Goal: Transaction & Acquisition: Purchase product/service

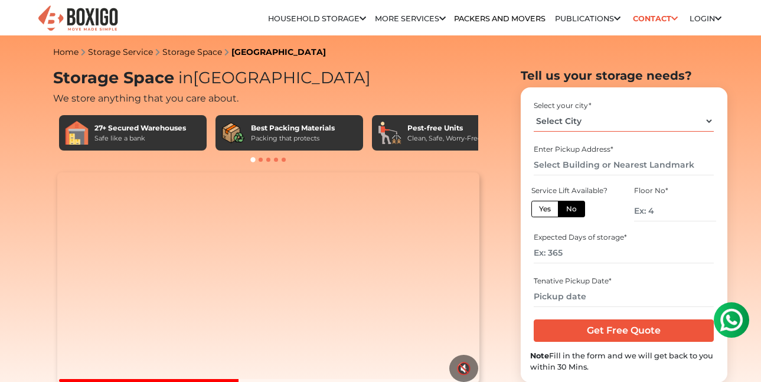
click at [585, 127] on select "Select City [GEOGRAPHIC_DATA] [GEOGRAPHIC_DATA] [GEOGRAPHIC_DATA] [GEOGRAPHIC_D…" at bounding box center [624, 121] width 180 height 21
select select "[GEOGRAPHIC_DATA]"
click at [534, 111] on select "Select City [GEOGRAPHIC_DATA] [GEOGRAPHIC_DATA] [GEOGRAPHIC_DATA] [GEOGRAPHIC_D…" at bounding box center [624, 121] width 180 height 21
click at [575, 167] on input "text" at bounding box center [624, 165] width 180 height 21
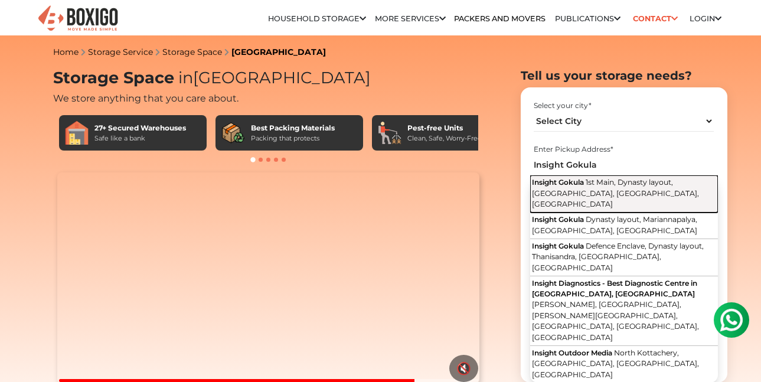
click at [560, 188] on span "1st Main, Dynasty layout, [GEOGRAPHIC_DATA], [GEOGRAPHIC_DATA], [GEOGRAPHIC_DAT…" at bounding box center [615, 193] width 167 height 31
type input "Insight Gokula, 1st Main, Dynasty layout, [GEOGRAPHIC_DATA], [GEOGRAPHIC_DATA],…"
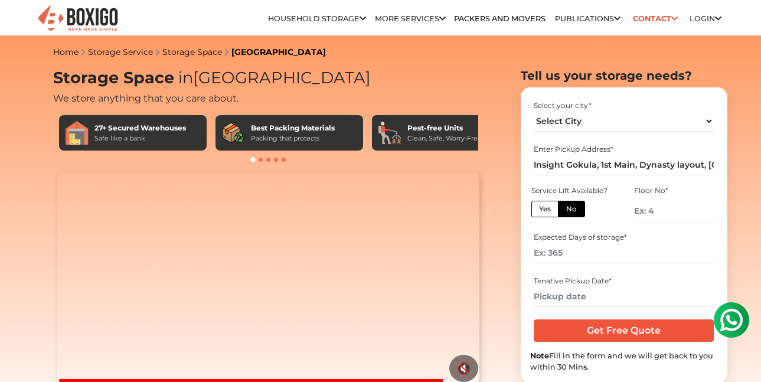
click at [536, 208] on label "Yes" at bounding box center [544, 209] width 27 height 17
click at [539, 208] on input "Yes" at bounding box center [543, 208] width 8 height 8
radio input "true"
click at [568, 211] on label "No" at bounding box center [571, 209] width 27 height 17
click at [568, 211] on input "No" at bounding box center [570, 208] width 8 height 8
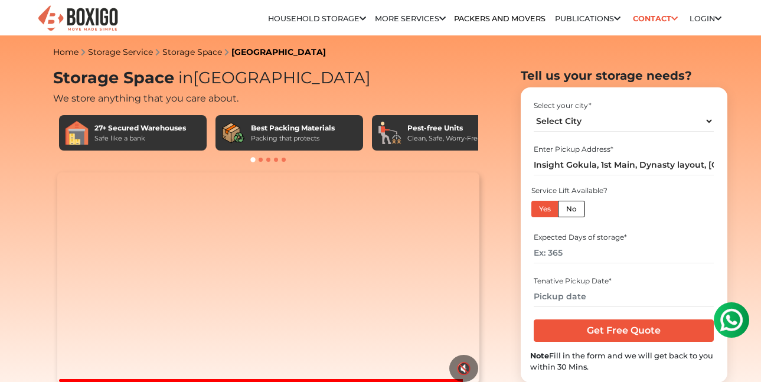
radio input "true"
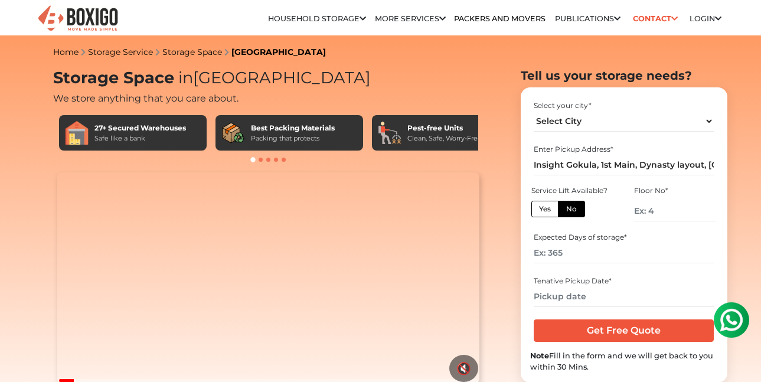
click at [550, 210] on label "Yes" at bounding box center [544, 209] width 27 height 17
click at [547, 210] on input "Yes" at bounding box center [543, 208] width 8 height 8
radio input "true"
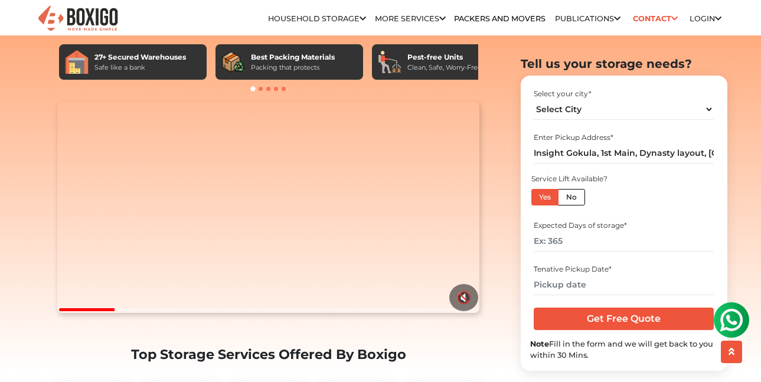
scroll to position [79, 0]
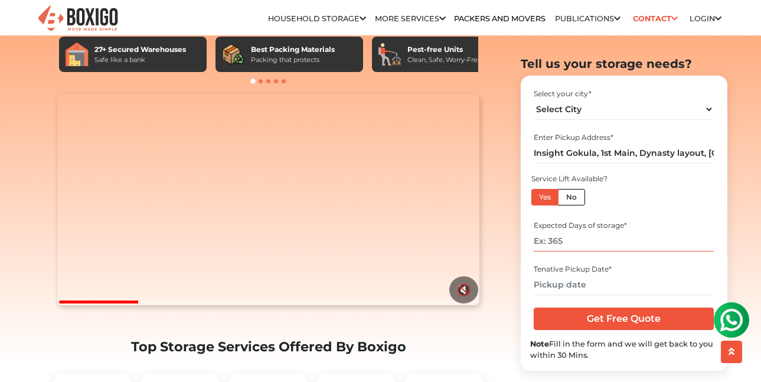
click at [579, 242] on input "number" at bounding box center [624, 241] width 180 height 21
type input "180"
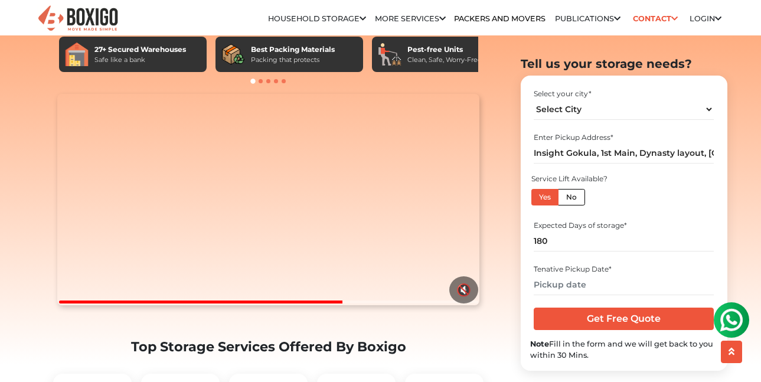
click at [518, 250] on section "Tell us your storage needs? Select your city * Select City [GEOGRAPHIC_DATA] [G…" at bounding box center [605, 214] width 207 height 314
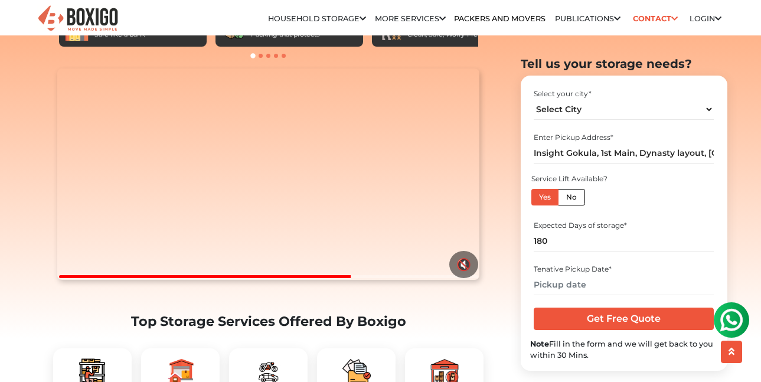
scroll to position [118, 0]
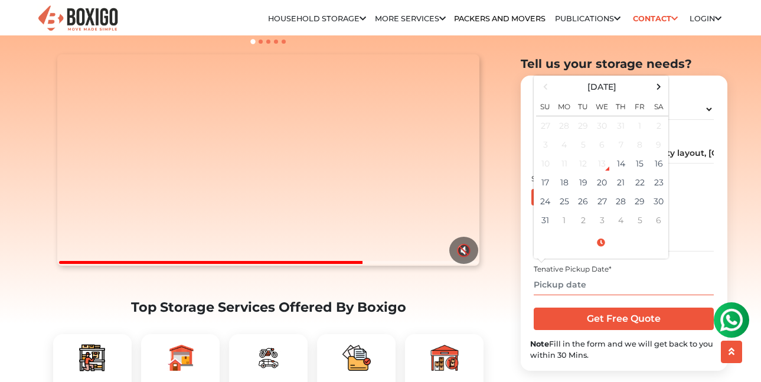
click at [563, 282] on input "text" at bounding box center [624, 285] width 180 height 21
click at [664, 86] on span at bounding box center [659, 87] width 16 height 16
click at [568, 163] on td "15" at bounding box center [564, 163] width 19 height 19
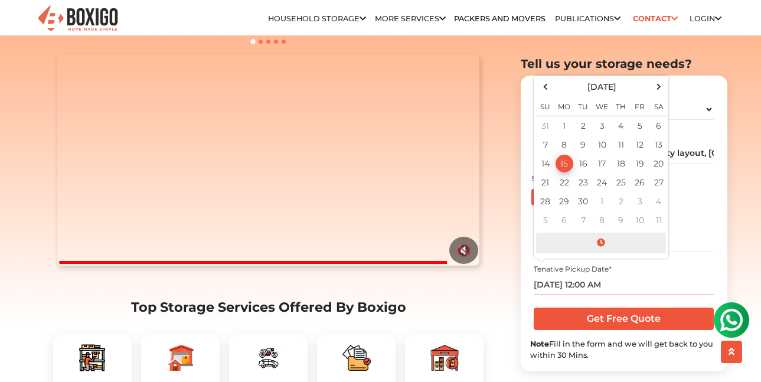
click at [606, 244] on span at bounding box center [601, 243] width 130 height 21
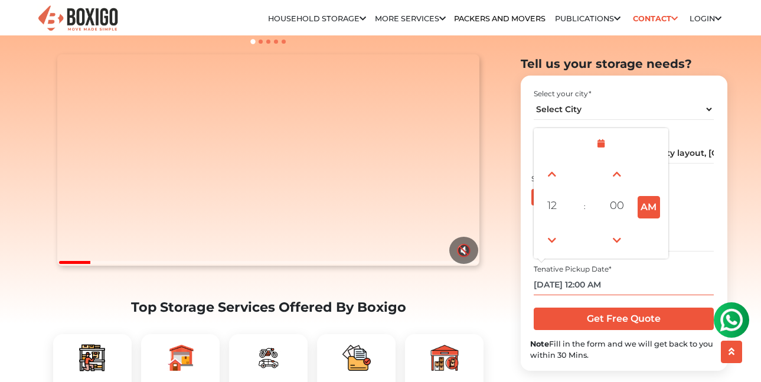
click at [652, 182] on td at bounding box center [650, 173] width 32 height 33
click at [654, 231] on td at bounding box center [650, 239] width 32 height 33
click at [553, 173] on span at bounding box center [552, 174] width 24 height 24
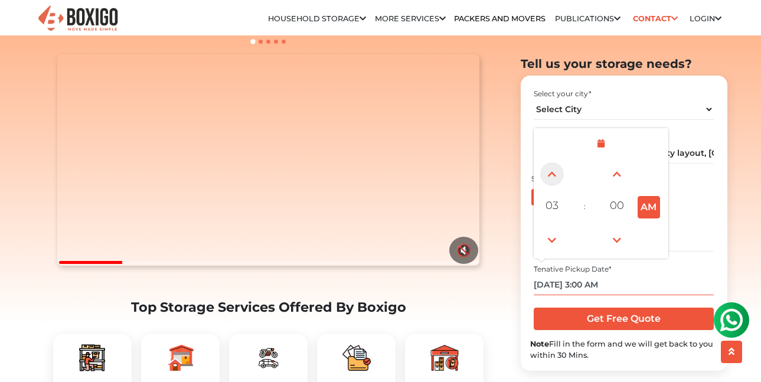
click at [553, 173] on span at bounding box center [552, 174] width 24 height 24
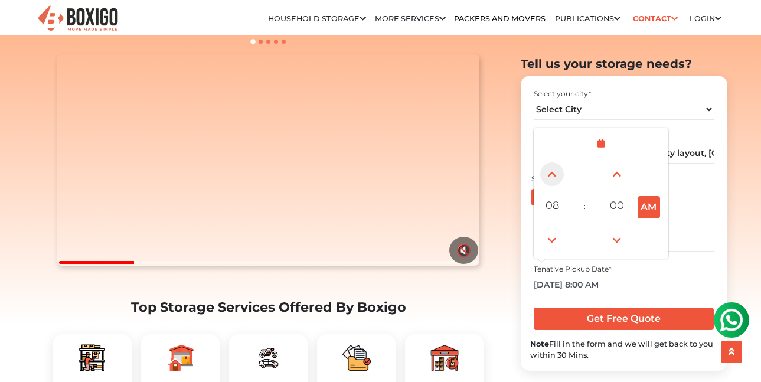
click at [553, 173] on span at bounding box center [552, 174] width 24 height 24
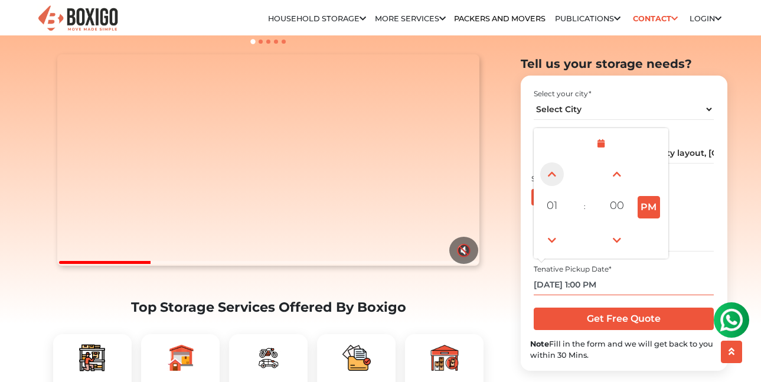
click at [553, 173] on span at bounding box center [552, 174] width 24 height 24
click at [556, 177] on span at bounding box center [552, 174] width 24 height 24
click at [558, 244] on span at bounding box center [552, 241] width 24 height 24
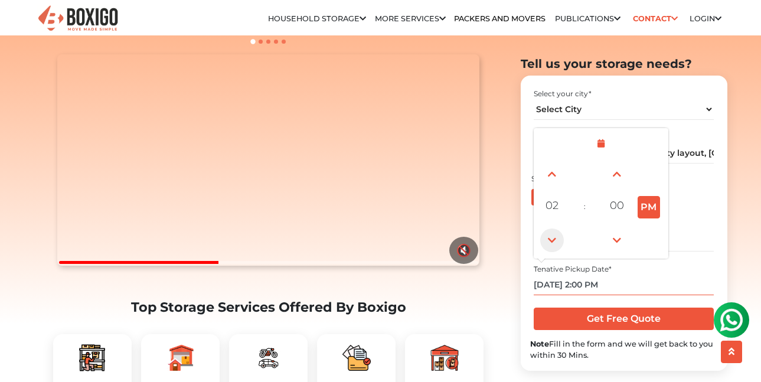
click at [558, 244] on span at bounding box center [552, 241] width 24 height 24
type input "[DATE] 11:00 AM"
click at [699, 230] on div "Expected Days of storage *" at bounding box center [624, 226] width 180 height 11
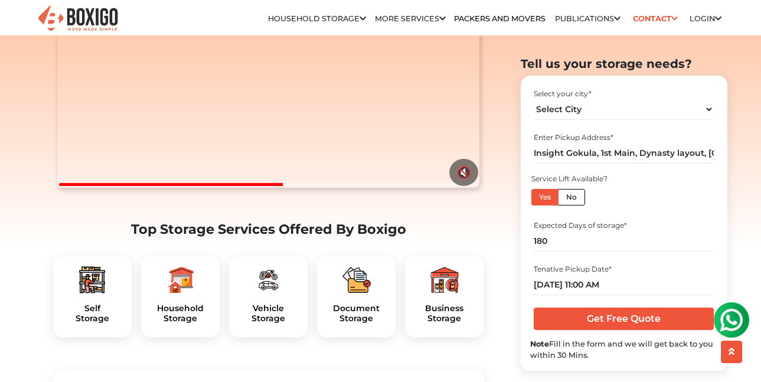
scroll to position [197, 0]
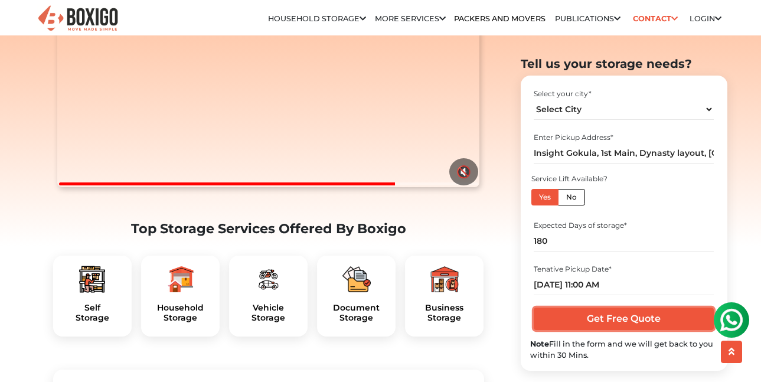
click at [678, 325] on input "Get Free Quote" at bounding box center [624, 319] width 180 height 22
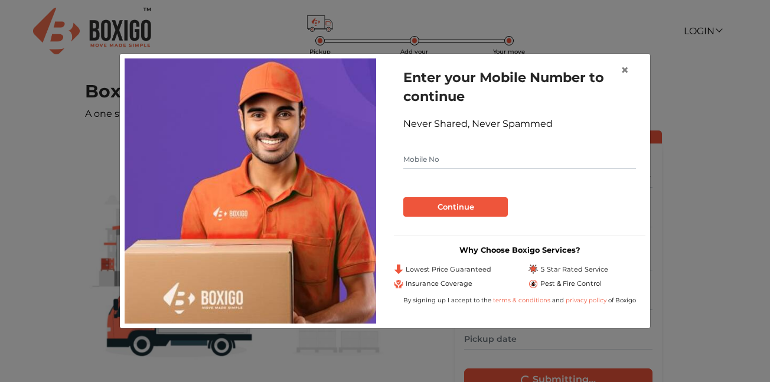
click at [447, 162] on input "text" at bounding box center [519, 159] width 233 height 19
type input "8217796596"
click at [472, 211] on button "Continue" at bounding box center [455, 207] width 105 height 20
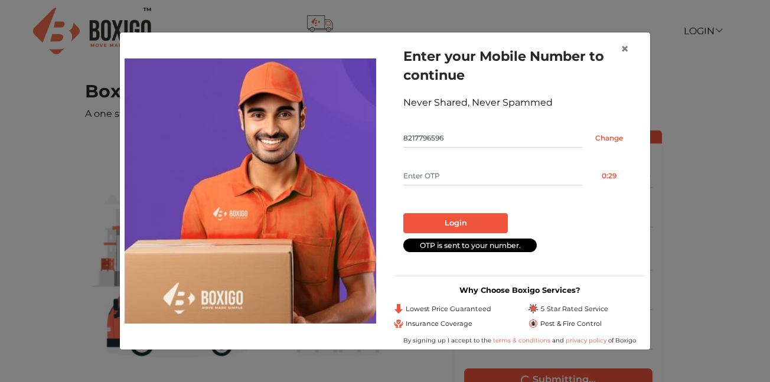
click at [452, 170] on input "text" at bounding box center [492, 176] width 179 height 19
type input "4354"
click at [452, 222] on button "Login" at bounding box center [455, 223] width 105 height 20
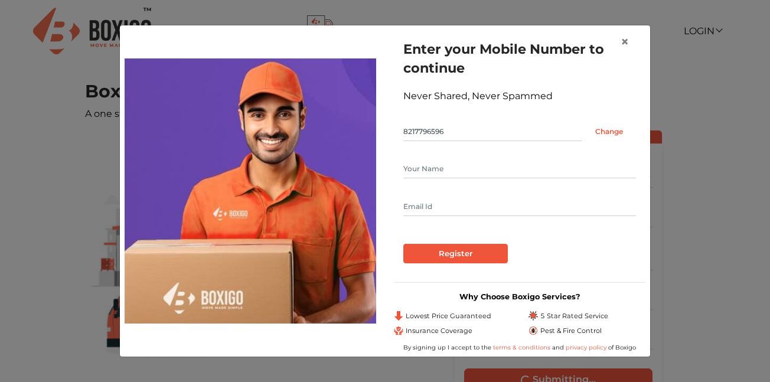
click at [491, 159] on form "Enter your Mobile Number to continue Never Shared, Never Spammed 8217796596 Cha…" at bounding box center [519, 152] width 233 height 224
click at [487, 171] on input "text" at bounding box center [519, 168] width 233 height 19
type input "Varun Vasuraj"
type input "varunsilver@gmail.com"
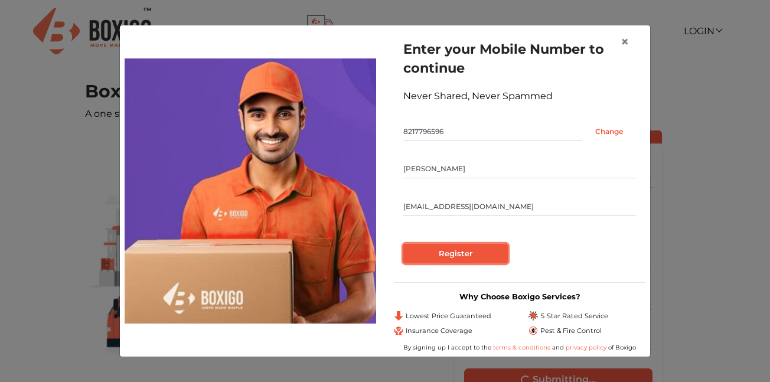
click at [445, 250] on input "Register" at bounding box center [455, 254] width 105 height 20
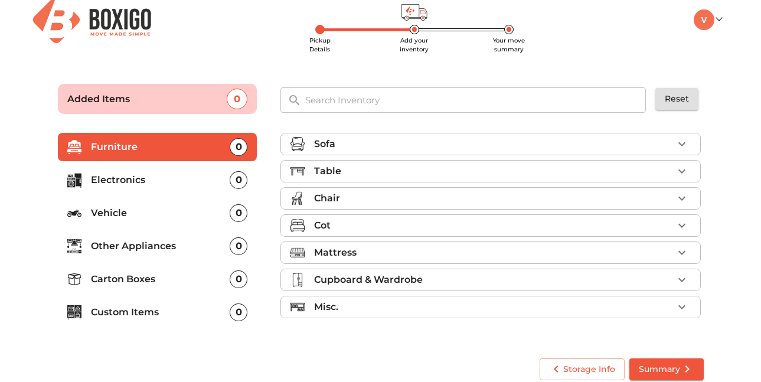
scroll to position [21, 0]
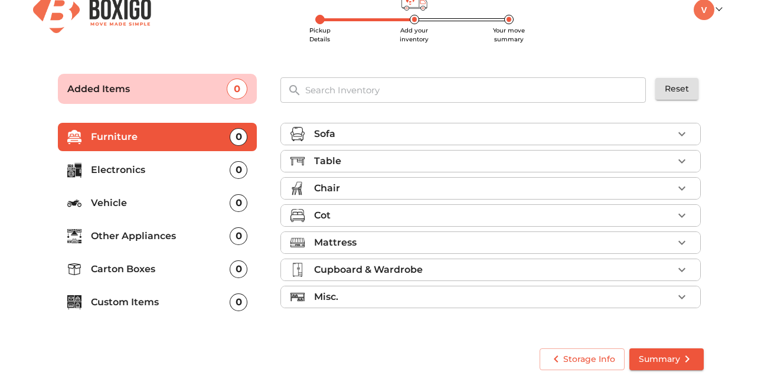
click at [341, 155] on div "Table" at bounding box center [493, 161] width 359 height 14
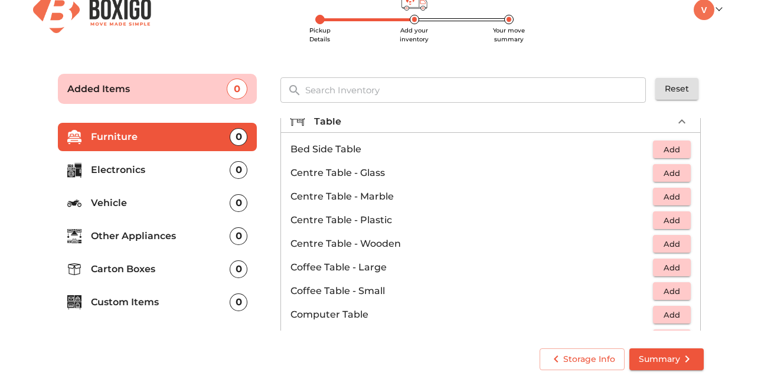
scroll to position [79, 0]
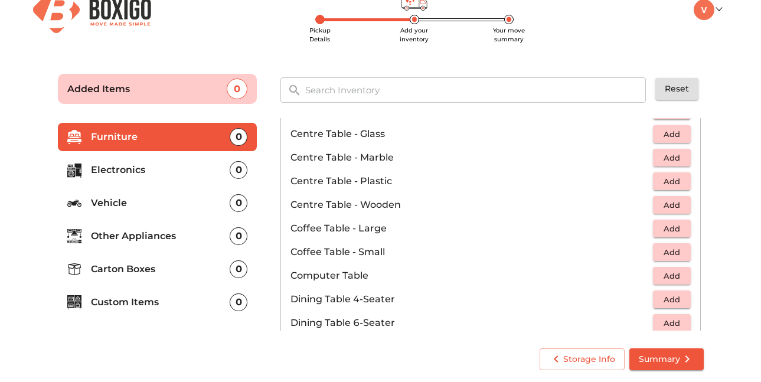
click at [673, 278] on span "Add" at bounding box center [672, 276] width 26 height 14
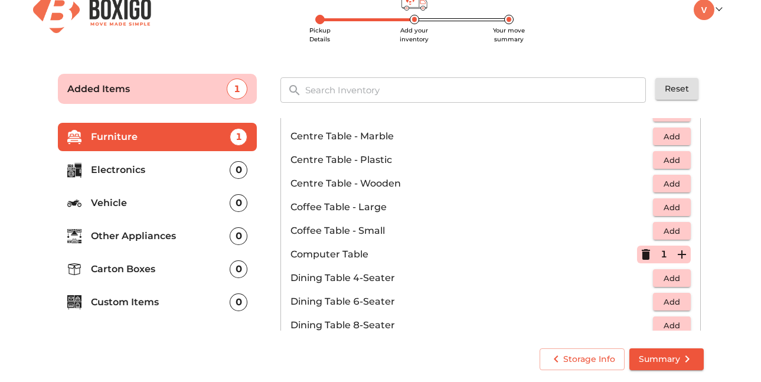
scroll to position [118, 0]
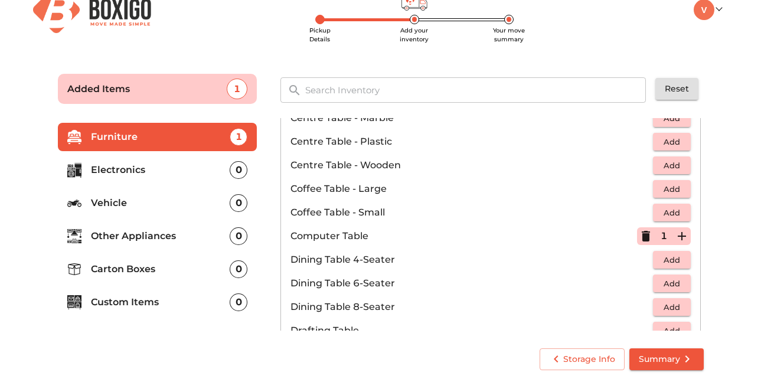
click at [668, 266] on span "Add" at bounding box center [672, 260] width 26 height 14
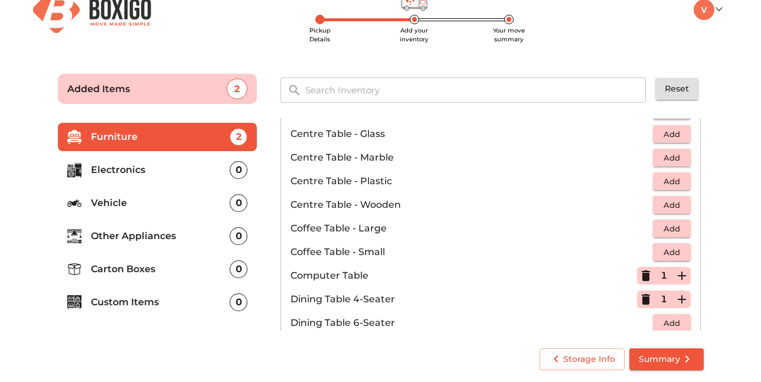
scroll to position [0, 0]
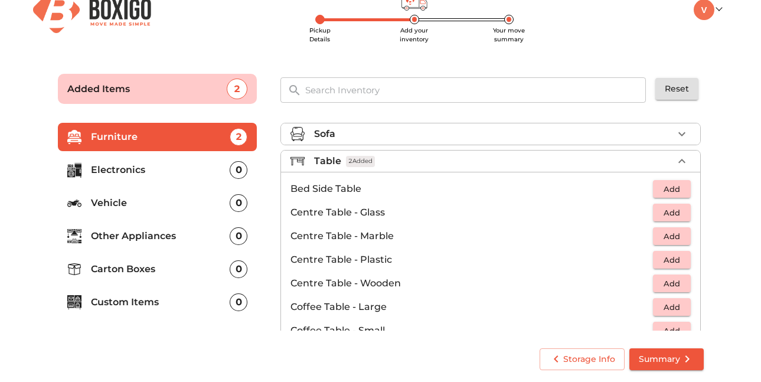
click at [675, 157] on icon "button" at bounding box center [682, 161] width 14 height 14
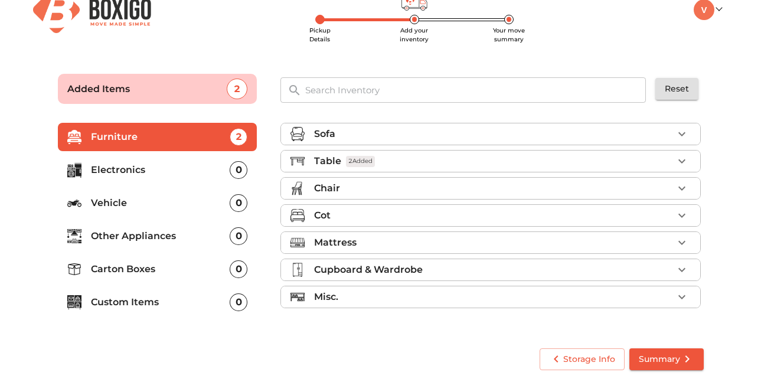
click at [406, 190] on div "Chair" at bounding box center [493, 188] width 359 height 14
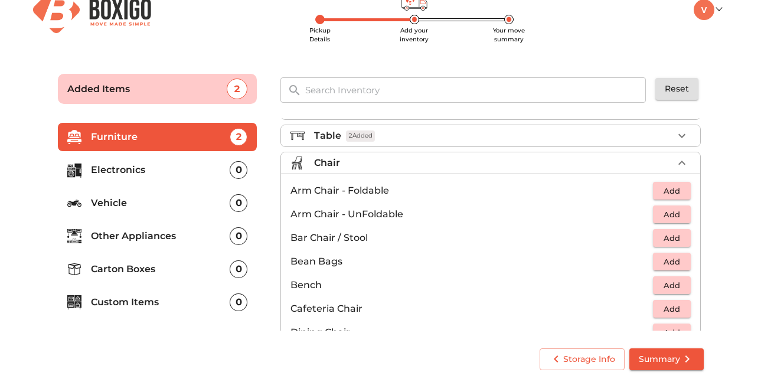
scroll to position [40, 0]
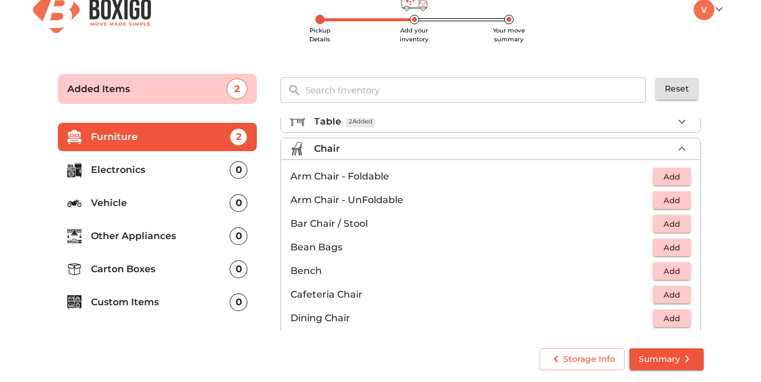
click at [653, 203] on button "Add" at bounding box center [672, 200] width 38 height 18
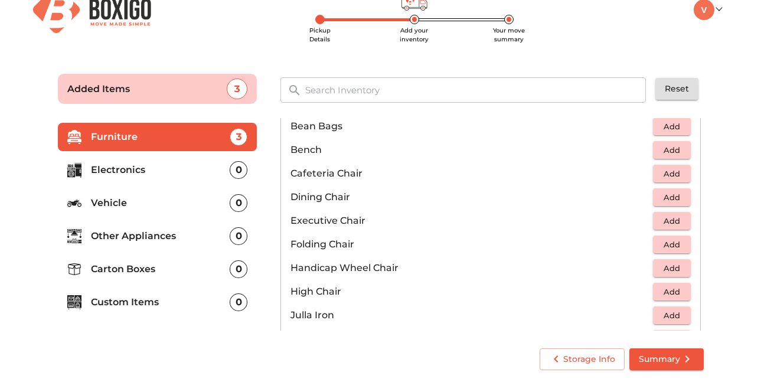
scroll to position [118, 0]
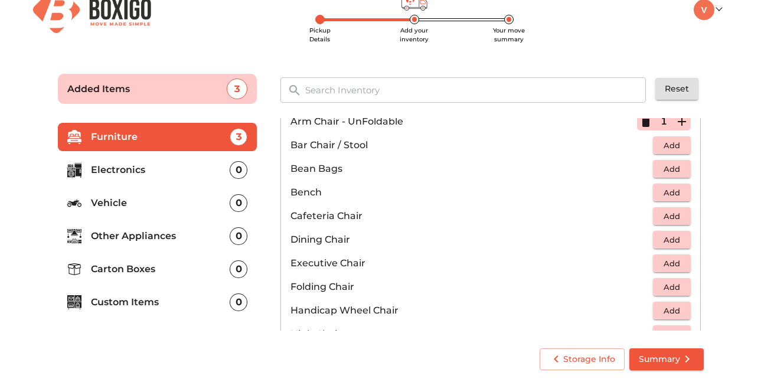
click at [675, 125] on icon "button" at bounding box center [682, 122] width 14 height 14
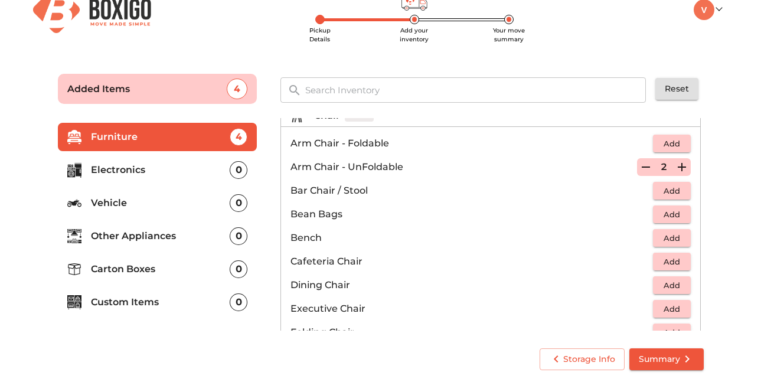
scroll to position [0, 0]
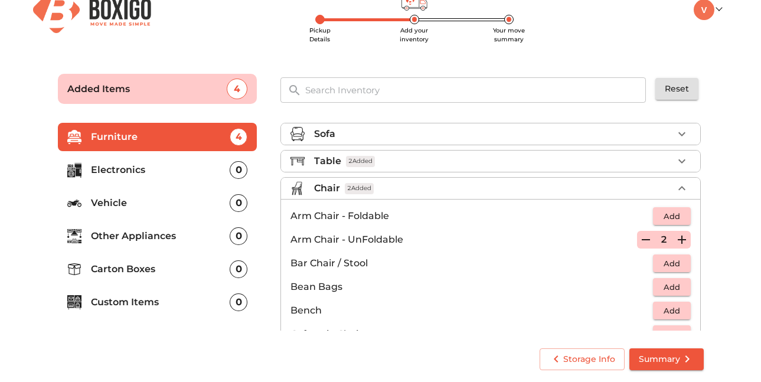
click at [546, 181] on div "Chair 2 Added" at bounding box center [493, 188] width 359 height 14
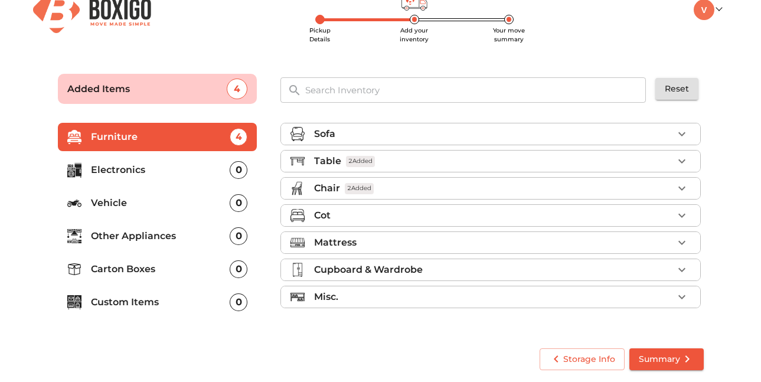
click at [446, 219] on div "Cot" at bounding box center [493, 215] width 359 height 14
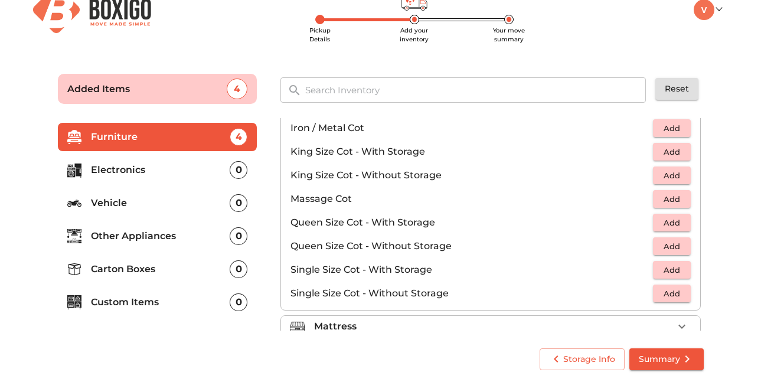
scroll to position [315, 0]
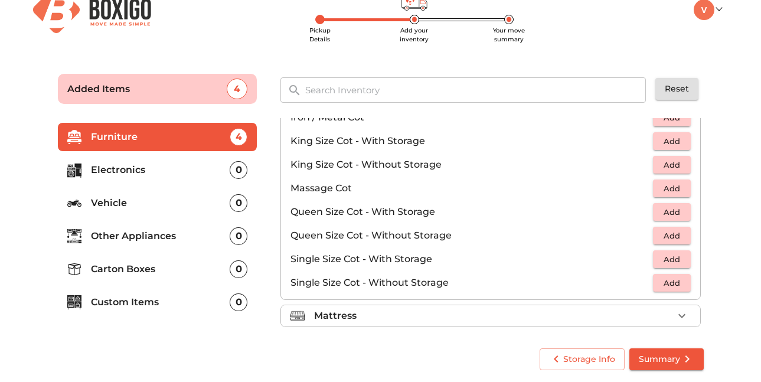
click at [670, 286] on span "Add" at bounding box center [672, 283] width 26 height 14
click at [679, 285] on icon "button" at bounding box center [682, 283] width 14 height 14
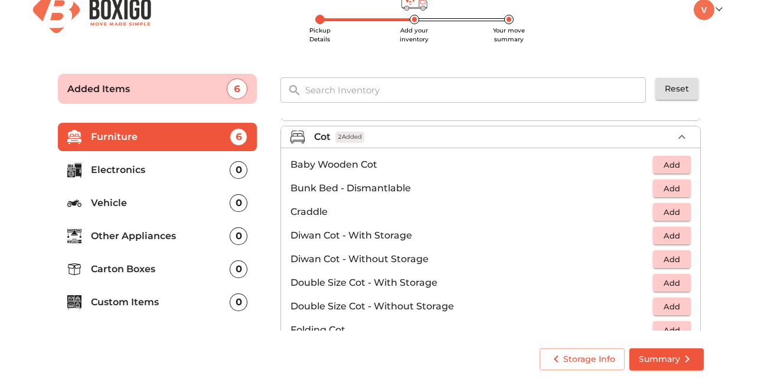
scroll to position [0, 0]
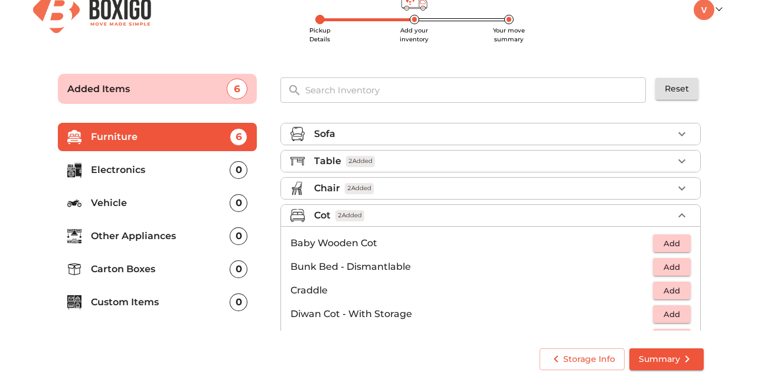
click at [589, 216] on div "Cot 2 Added" at bounding box center [493, 215] width 359 height 14
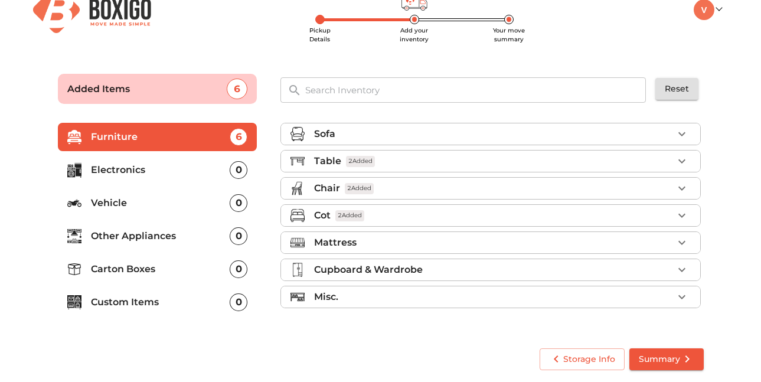
click at [481, 242] on div "Mattress" at bounding box center [493, 243] width 359 height 14
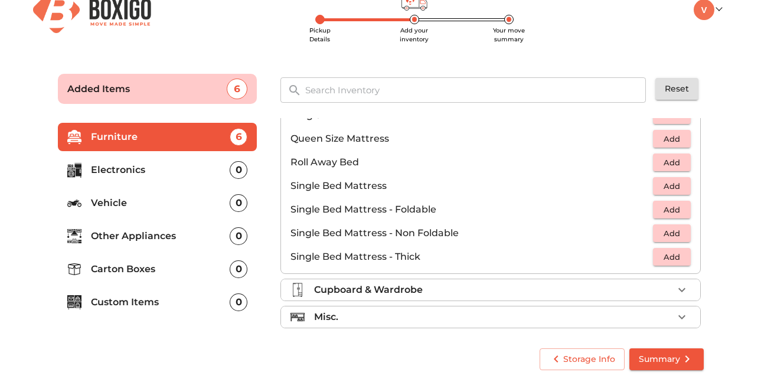
scroll to position [233, 0]
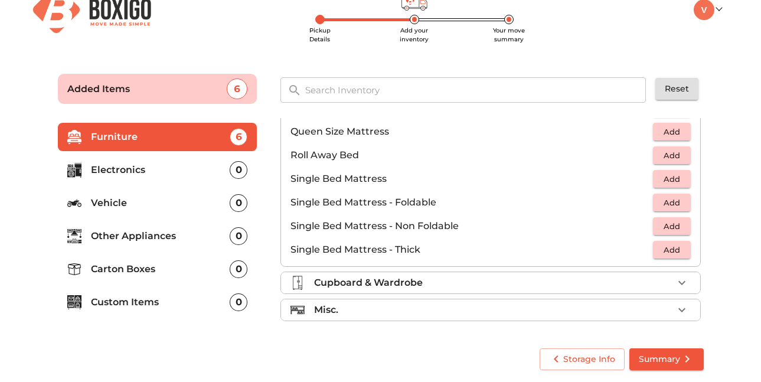
click at [673, 220] on span "Add" at bounding box center [672, 227] width 26 height 14
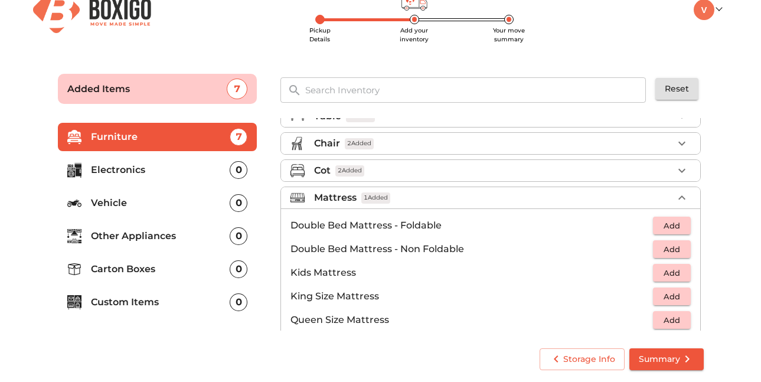
scroll to position [37, 0]
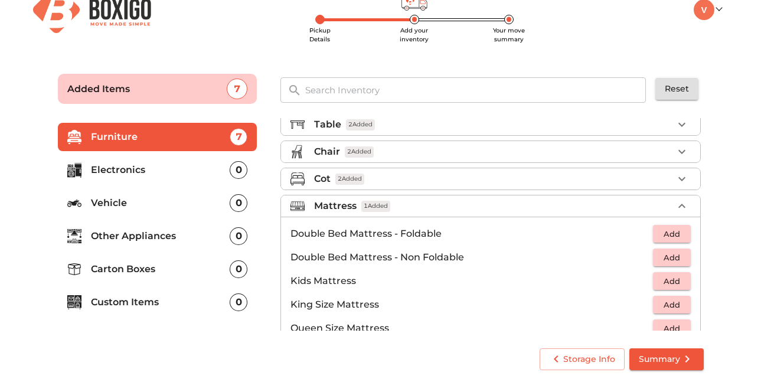
click at [603, 205] on div "Mattress 1 Added" at bounding box center [493, 206] width 359 height 14
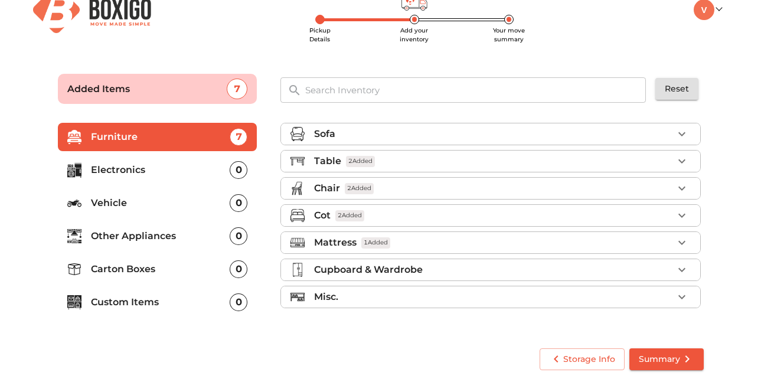
scroll to position [0, 0]
click at [557, 237] on div "Mattress 1 Added" at bounding box center [493, 243] width 359 height 14
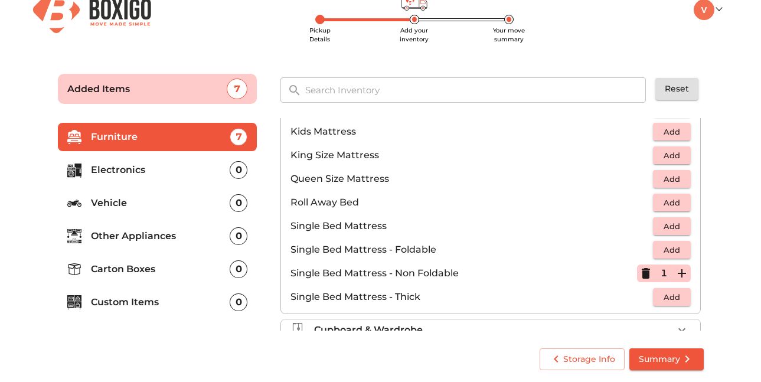
scroll to position [233, 0]
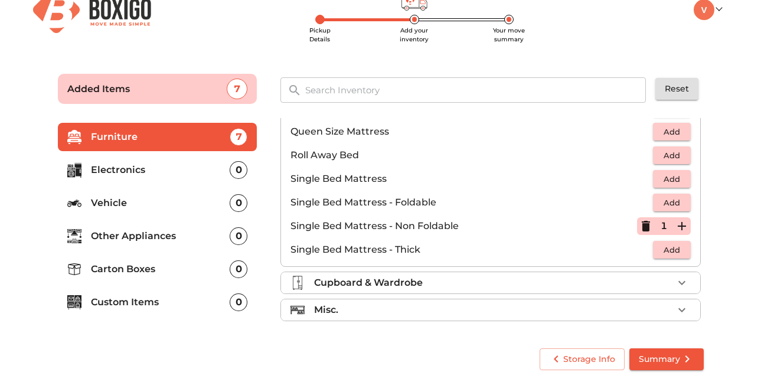
click at [642, 226] on icon "button" at bounding box center [646, 226] width 8 height 11
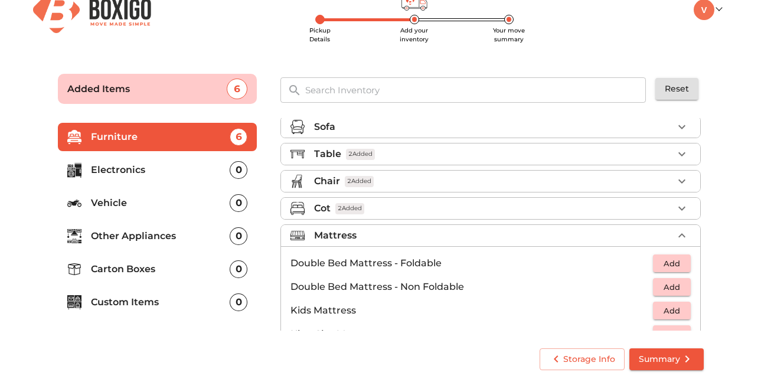
scroll to position [0, 0]
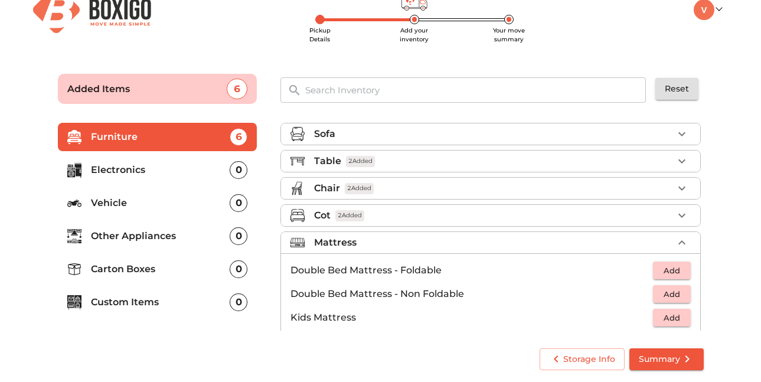
click at [427, 243] on div "Mattress" at bounding box center [493, 243] width 359 height 14
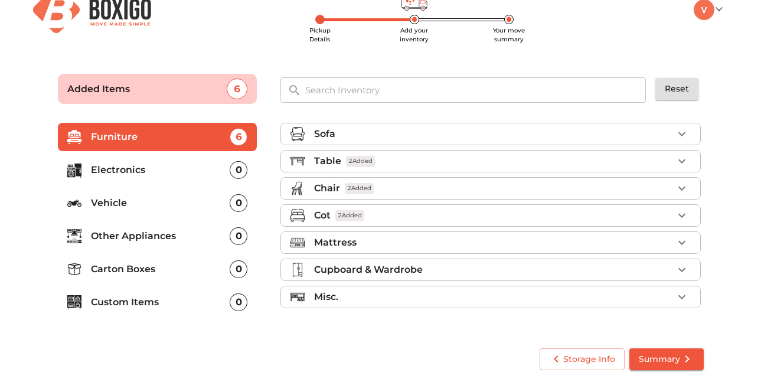
click at [407, 301] on div "Misc." at bounding box center [493, 297] width 359 height 14
click at [435, 299] on div "Misc." at bounding box center [493, 297] width 359 height 14
click at [202, 272] on p "Carton Boxes" at bounding box center [160, 269] width 139 height 14
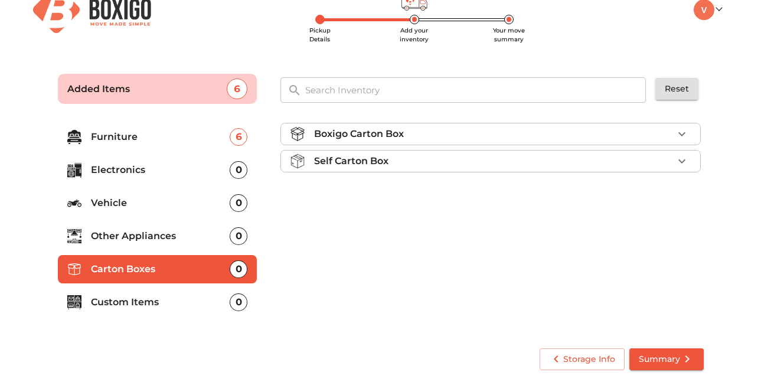
click at [529, 159] on div "Self Carton Box" at bounding box center [493, 161] width 359 height 14
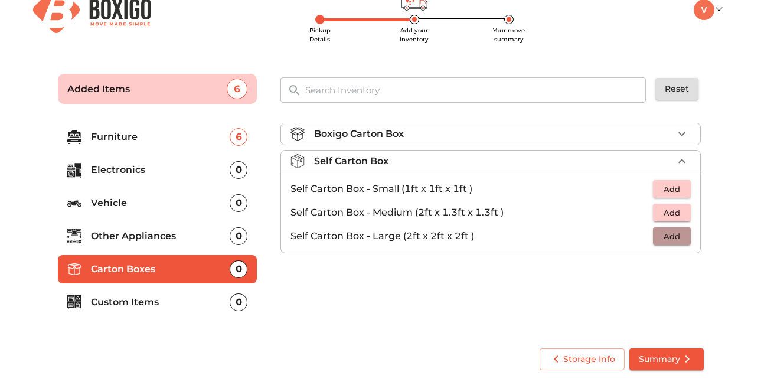
click at [681, 238] on span "Add" at bounding box center [672, 237] width 26 height 14
click at [681, 239] on icon "button" at bounding box center [682, 236] width 14 height 14
click at [508, 163] on div "Self Carton Box 4 Added" at bounding box center [493, 161] width 359 height 14
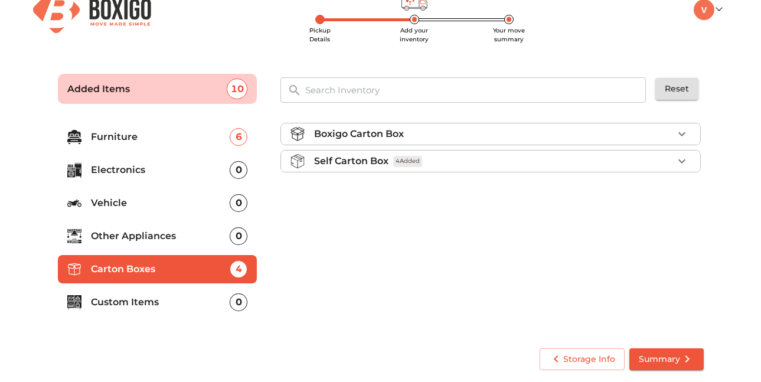
click at [113, 302] on p "Custom Items" at bounding box center [160, 302] width 139 height 14
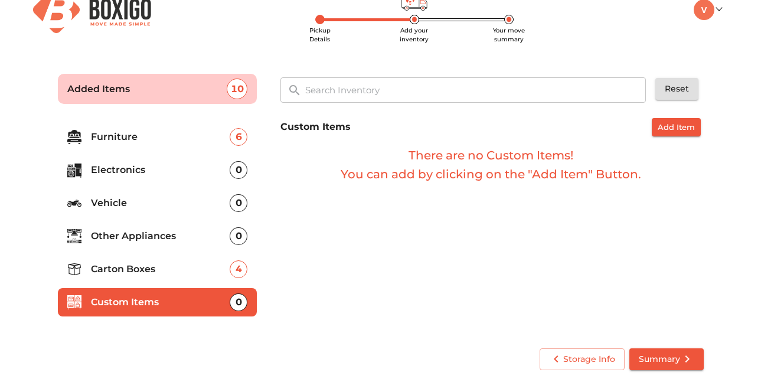
click at [128, 270] on p "Carton Boxes" at bounding box center [160, 269] width 139 height 14
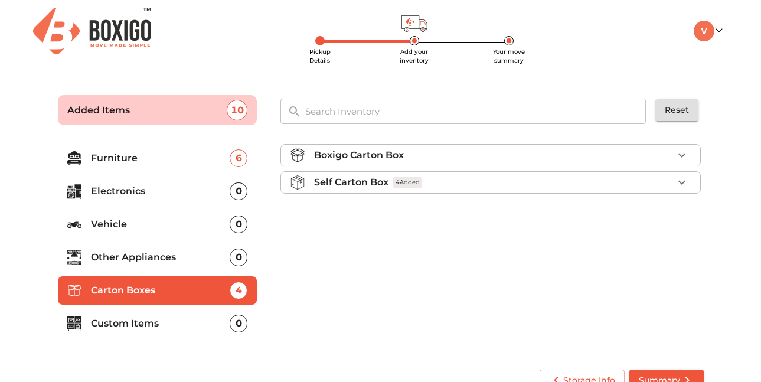
click at [129, 259] on p "Other Appliances" at bounding box center [160, 257] width 139 height 14
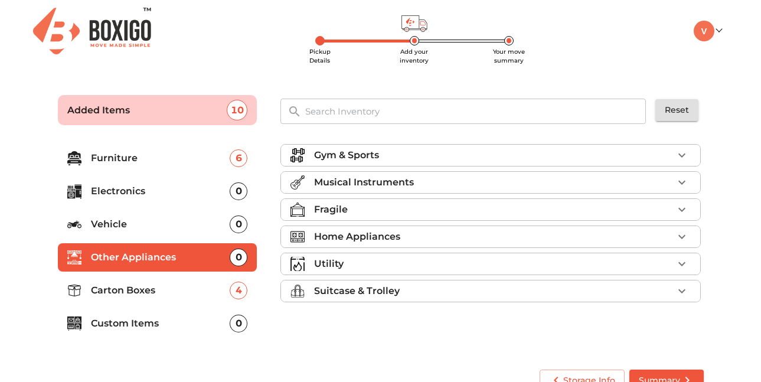
click at [133, 283] on p "Carton Boxes" at bounding box center [160, 290] width 139 height 14
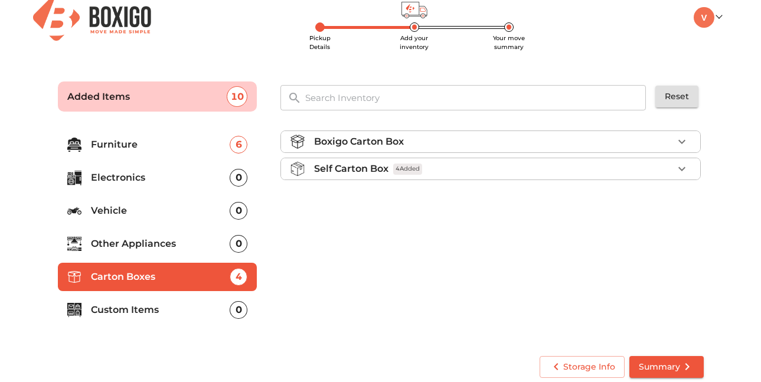
scroll to position [21, 0]
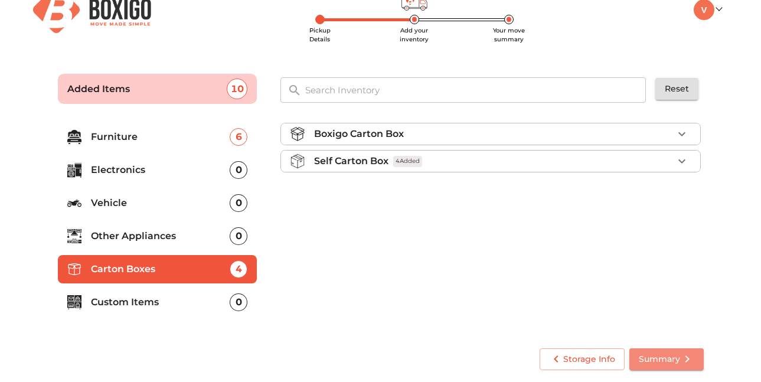
click at [667, 357] on span "Summary" at bounding box center [667, 359] width 56 height 15
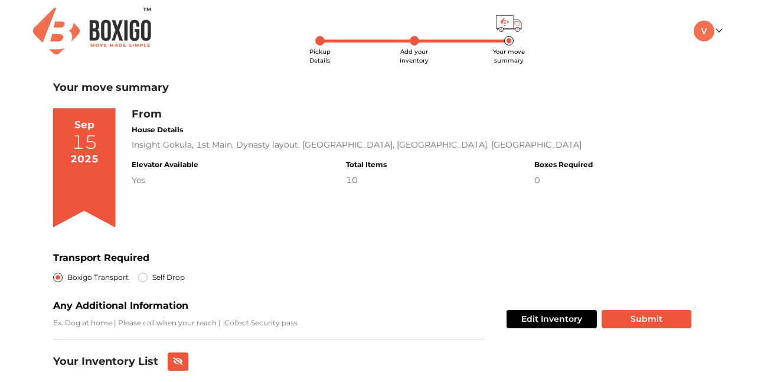
click at [83, 38] on img at bounding box center [92, 31] width 118 height 47
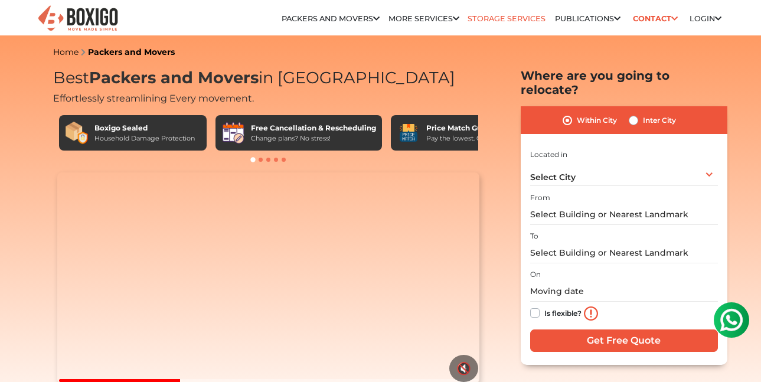
click at [487, 18] on link "Storage Services" at bounding box center [507, 18] width 78 height 9
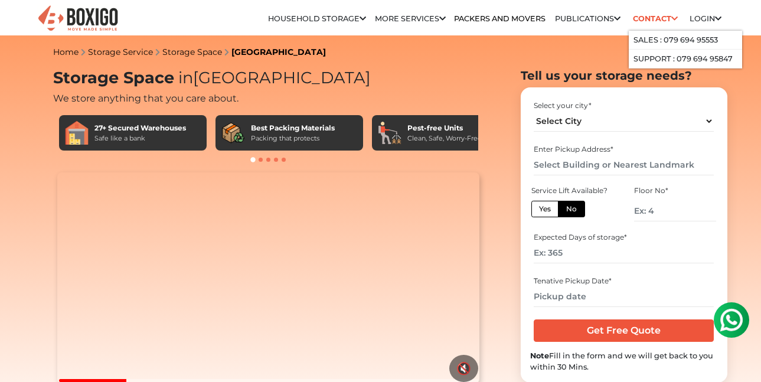
click at [649, 19] on link "Contact" at bounding box center [655, 18] width 53 height 18
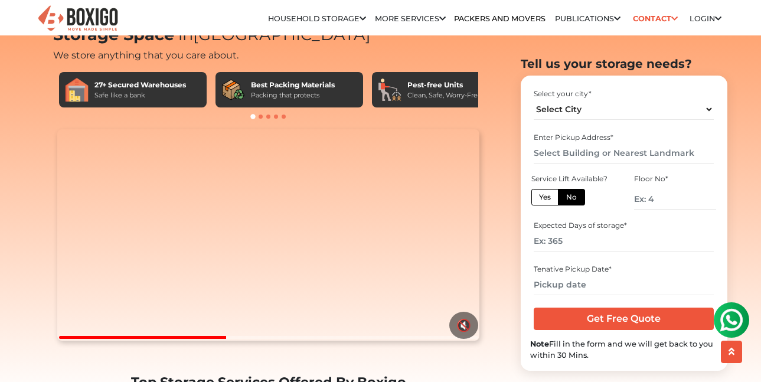
scroll to position [236, 0]
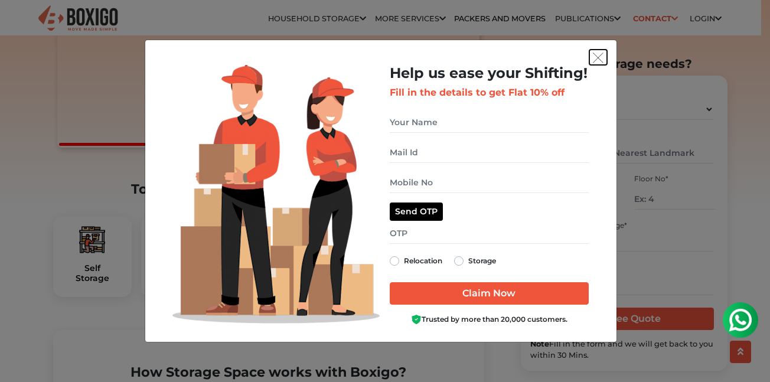
click at [603, 52] on button "get free quote dialog" at bounding box center [598, 57] width 18 height 15
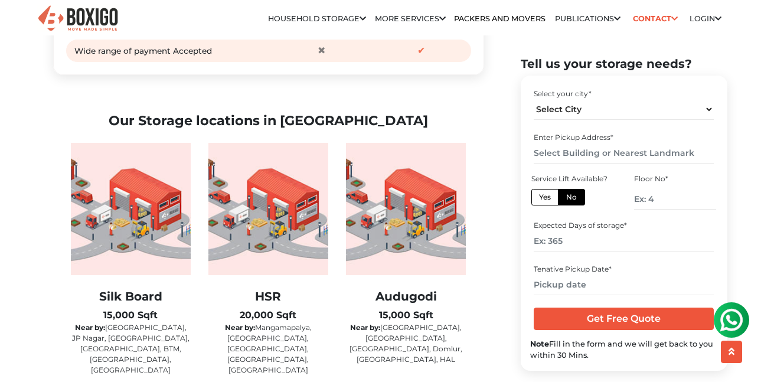
scroll to position [1889, 0]
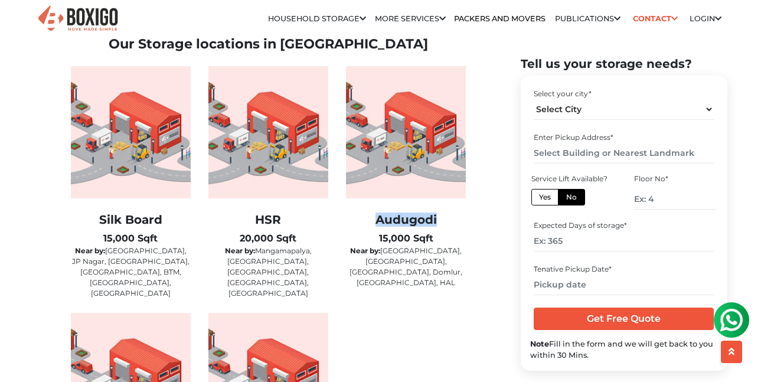
drag, startPoint x: 377, startPoint y: 250, endPoint x: 422, endPoint y: 247, distance: 45.0
click at [440, 227] on h2 "Audugodi" at bounding box center [406, 220] width 120 height 14
click at [422, 281] on p "Near by: RT Nagar, MG Road, Indiranagar, Hebal, Ulsoor, Domlur, Dairy circle, H…" at bounding box center [406, 267] width 120 height 43
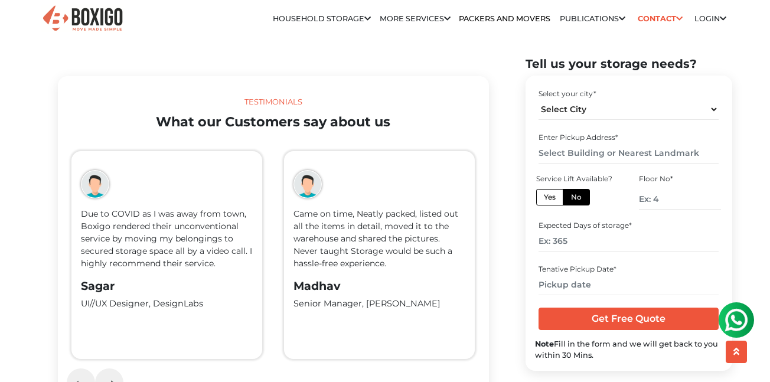
scroll to position [2126, 0]
